Goal: Information Seeking & Learning: Learn about a topic

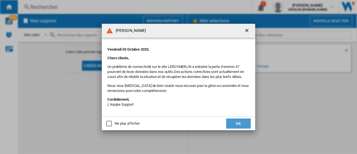
click at [240, 124] on button "OK" at bounding box center [238, 123] width 25 height 10
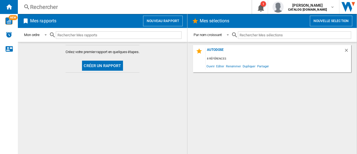
click at [68, 7] on div "Rechercher" at bounding box center [133, 7] width 207 height 8
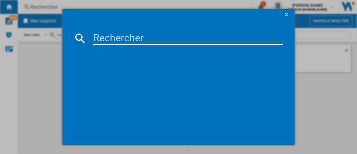
click at [144, 40] on input at bounding box center [188, 38] width 191 height 13
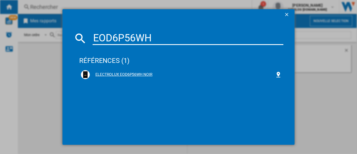
type input "EOD6P56WH"
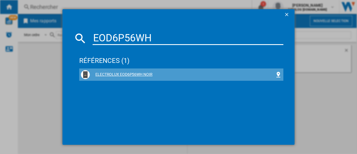
click at [146, 72] on div "ELECTROLUX EOD6P56WH NOIR" at bounding box center [182, 75] width 185 height 6
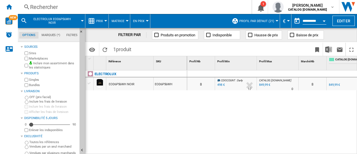
click at [105, 18] on button "Prix" at bounding box center [100, 21] width 9 height 14
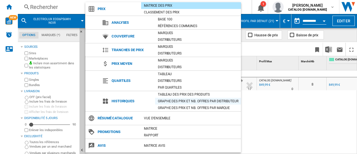
click at [180, 100] on div "Graphe des prix et nb. offres par distributeur" at bounding box center [198, 101] width 86 height 6
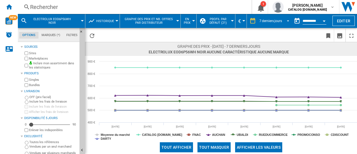
click at [287, 21] on span "REPORTS.WIZARD.STEPS.REPORT.STEPS.REPORT_OPTIONS.PERIOD: 7 derniers jours" at bounding box center [286, 20] width 7 height 5
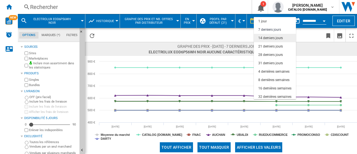
scroll to position [8, 0]
click at [278, 38] on div "21 derniers jours" at bounding box center [270, 38] width 25 height 5
